Goal: Find specific page/section: Find specific page/section

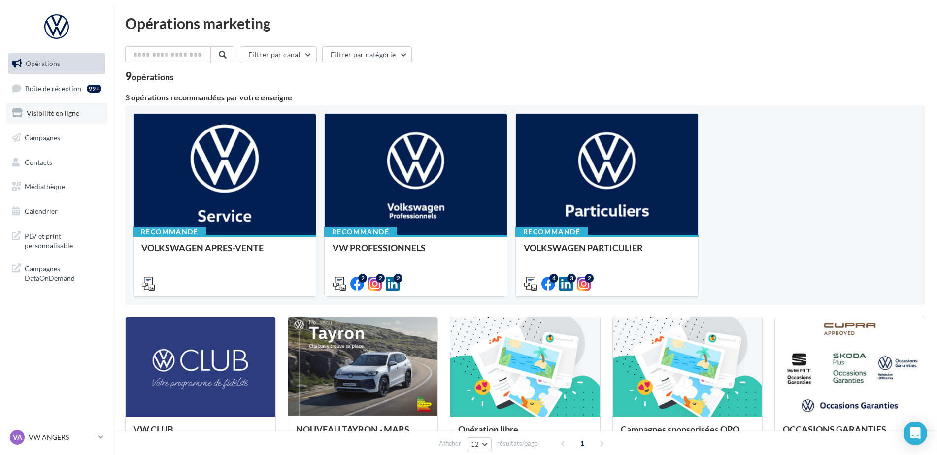
click at [58, 112] on span "Visibilité en ligne" at bounding box center [53, 113] width 53 height 8
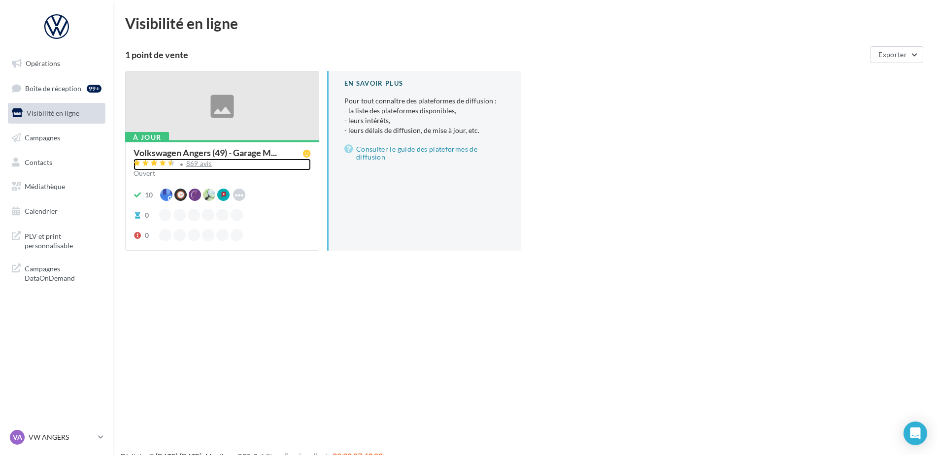
click at [195, 167] on div "869 avis" at bounding box center [199, 164] width 26 height 6
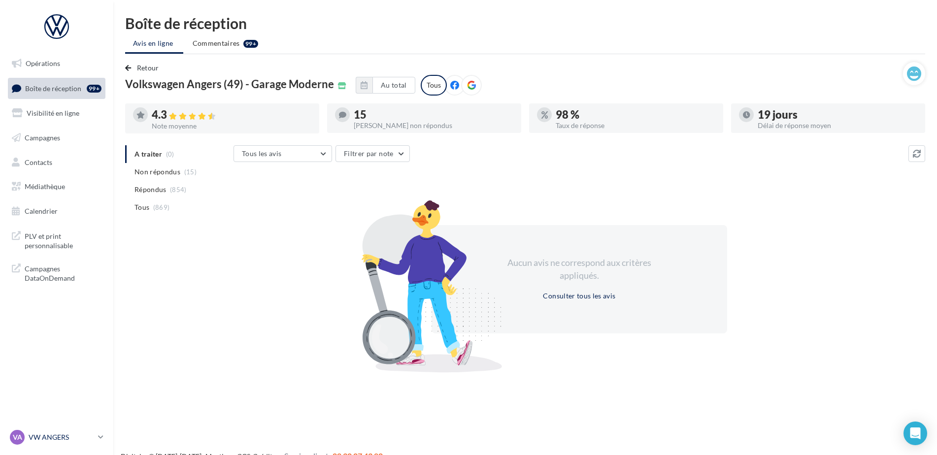
click at [57, 438] on p "VW ANGERS" at bounding box center [62, 438] width 66 height 10
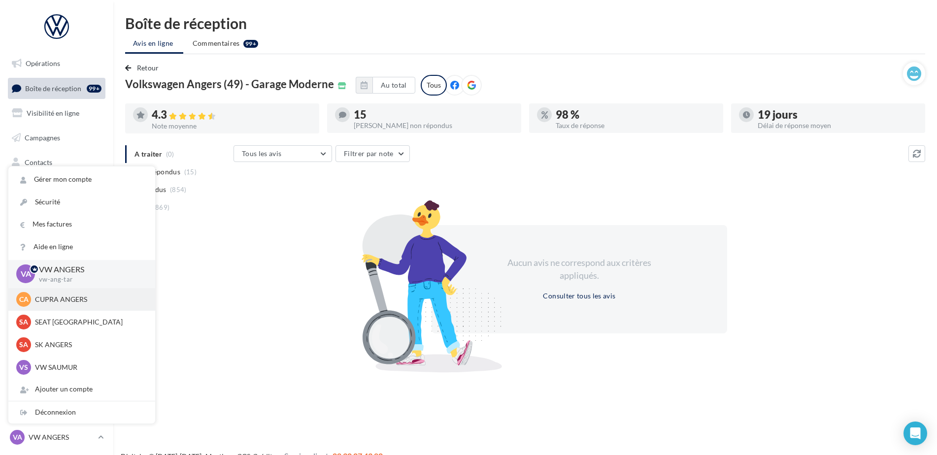
click at [70, 303] on p "CUPRA ANGERS" at bounding box center [89, 300] width 108 height 10
